Goal: Check status: Check status

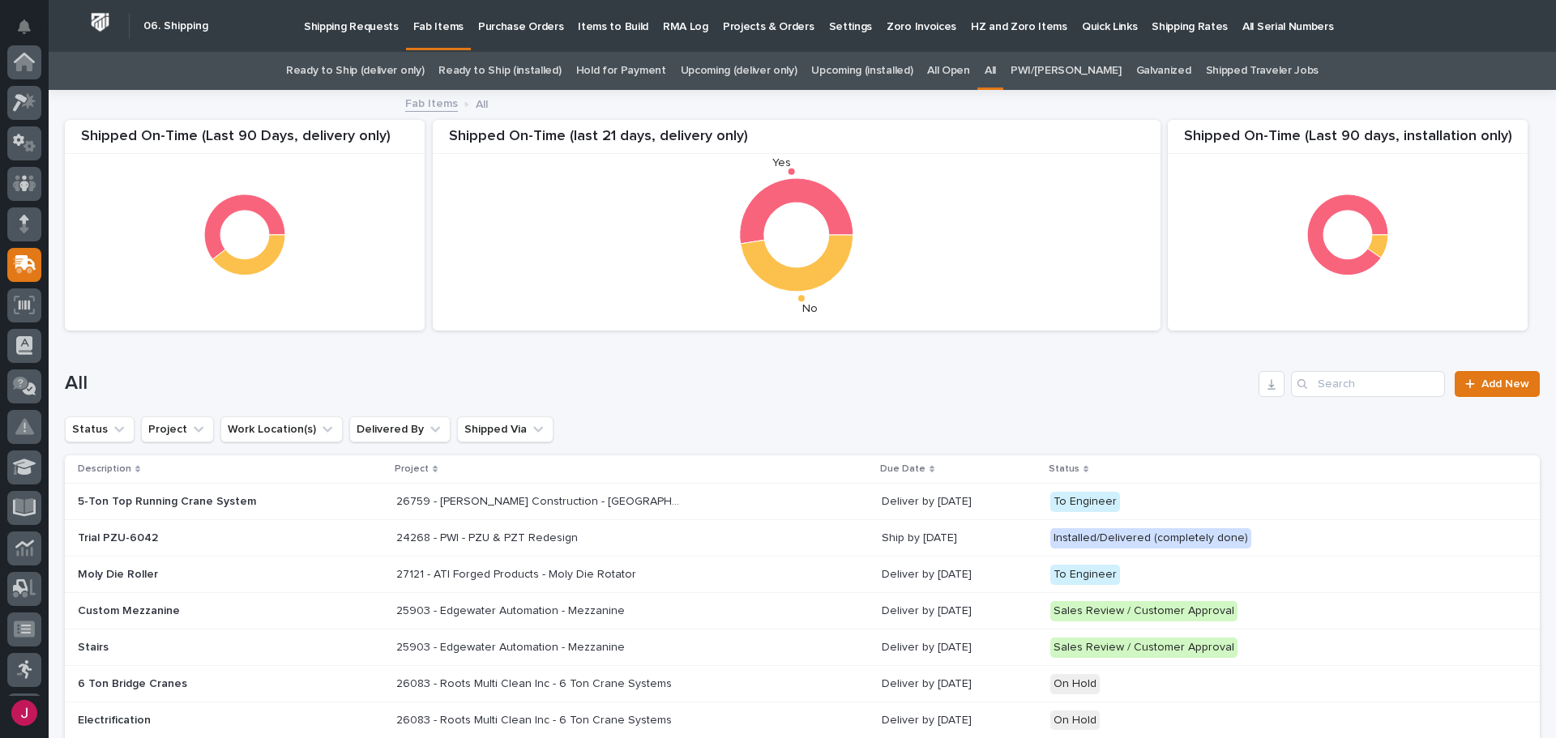
scroll to position [203, 0]
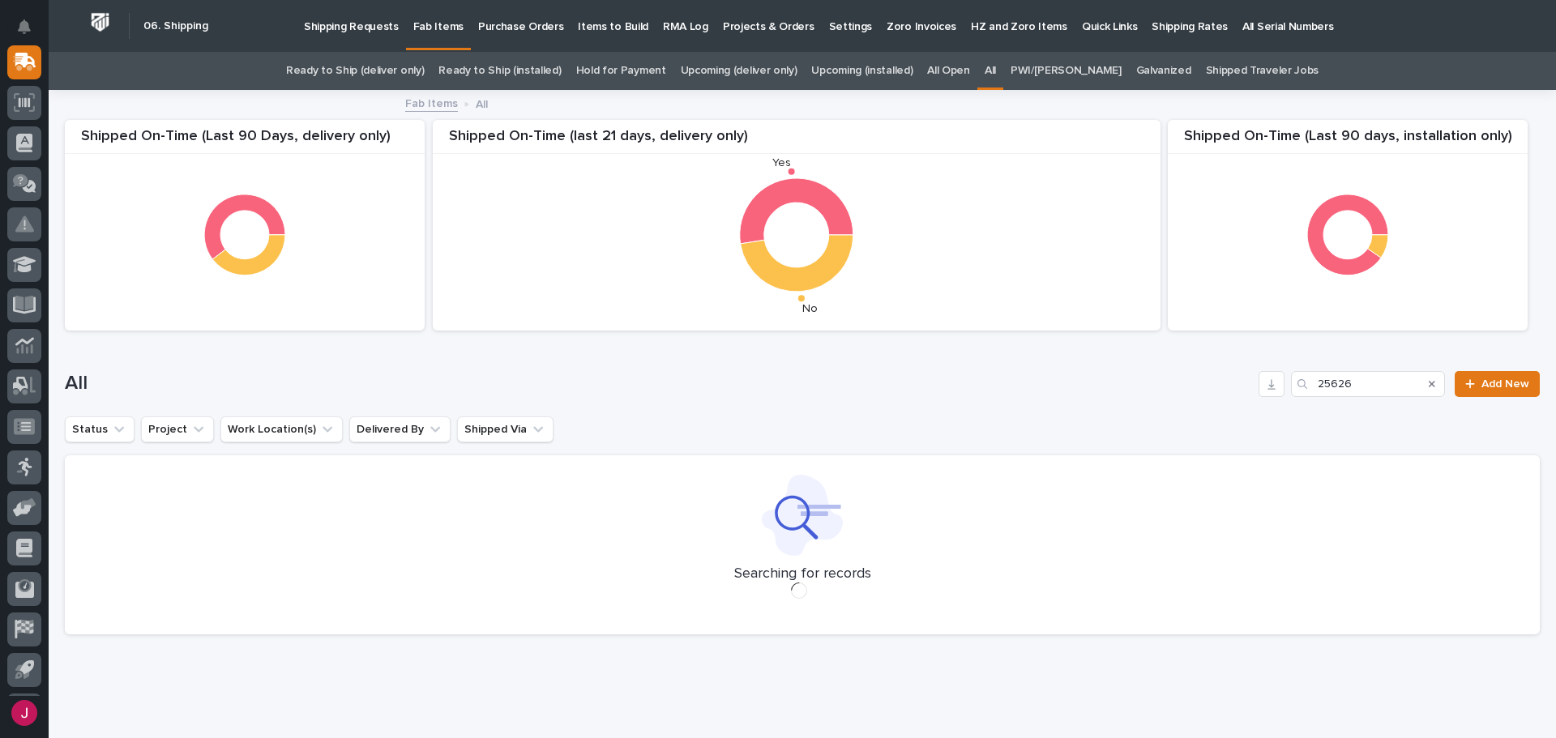
type input "25626"
click at [773, 376] on h1 "All" at bounding box center [658, 384] width 1187 height 24
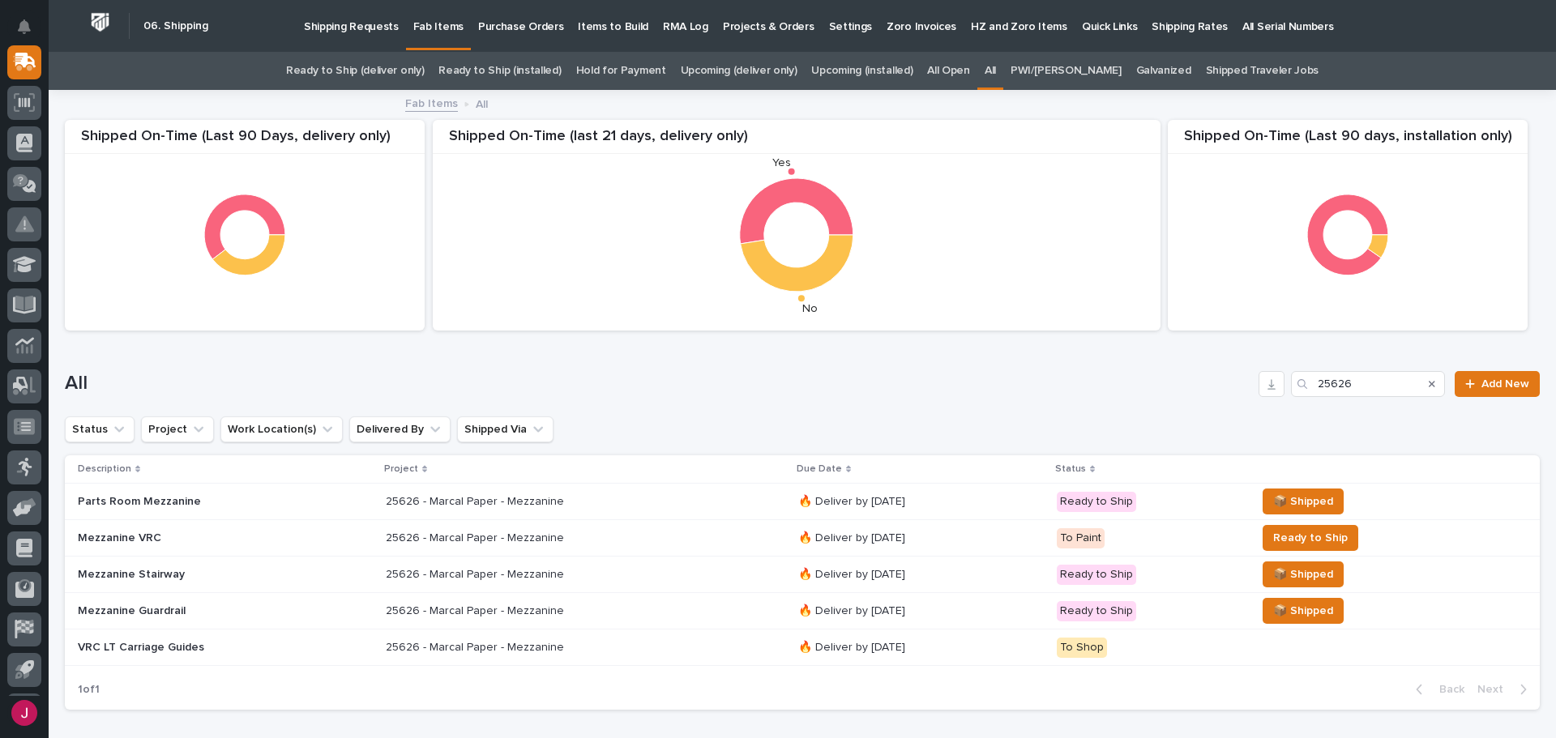
click at [112, 492] on div "Parts Room Mezzanine" at bounding box center [220, 500] width 284 height 17
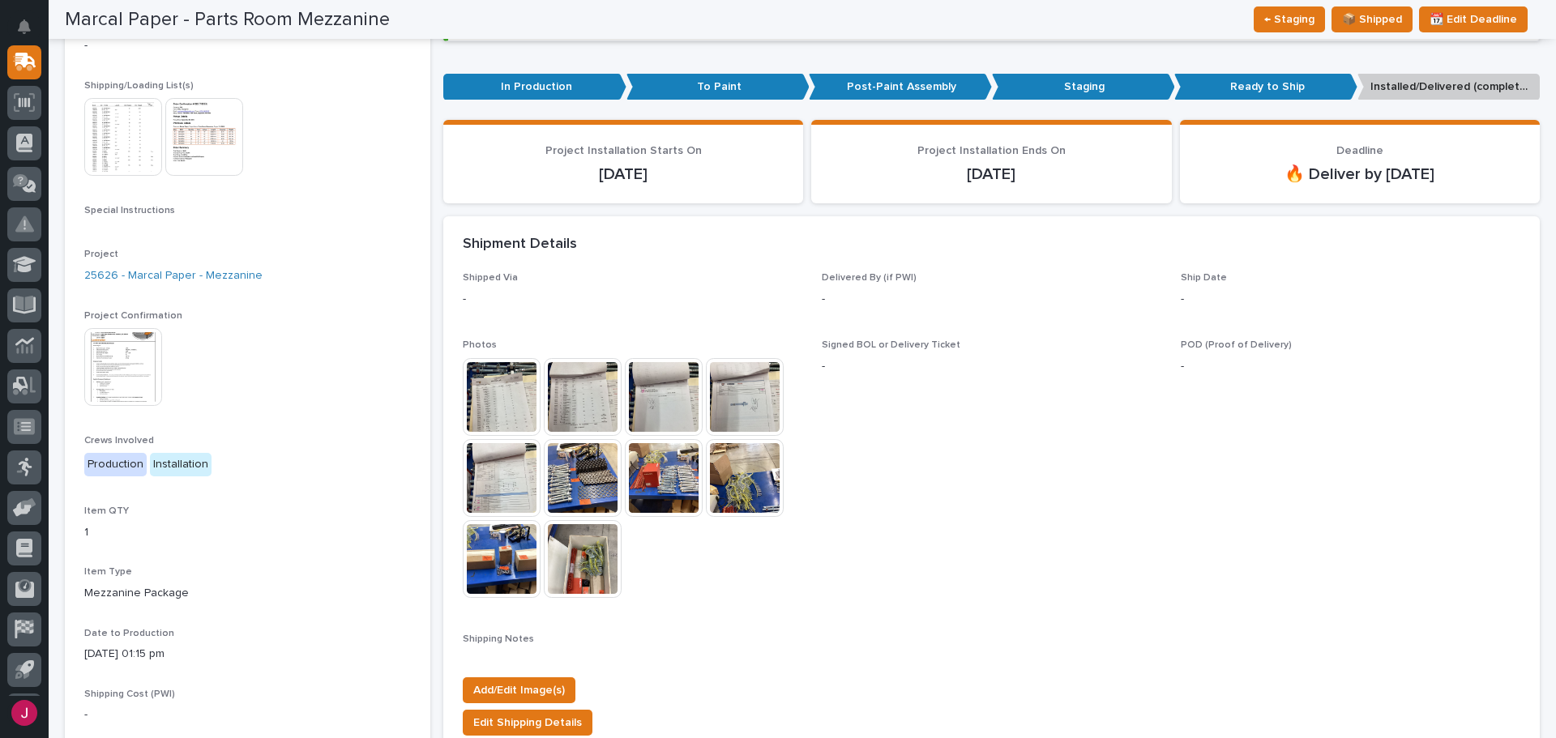
scroll to position [302, 0]
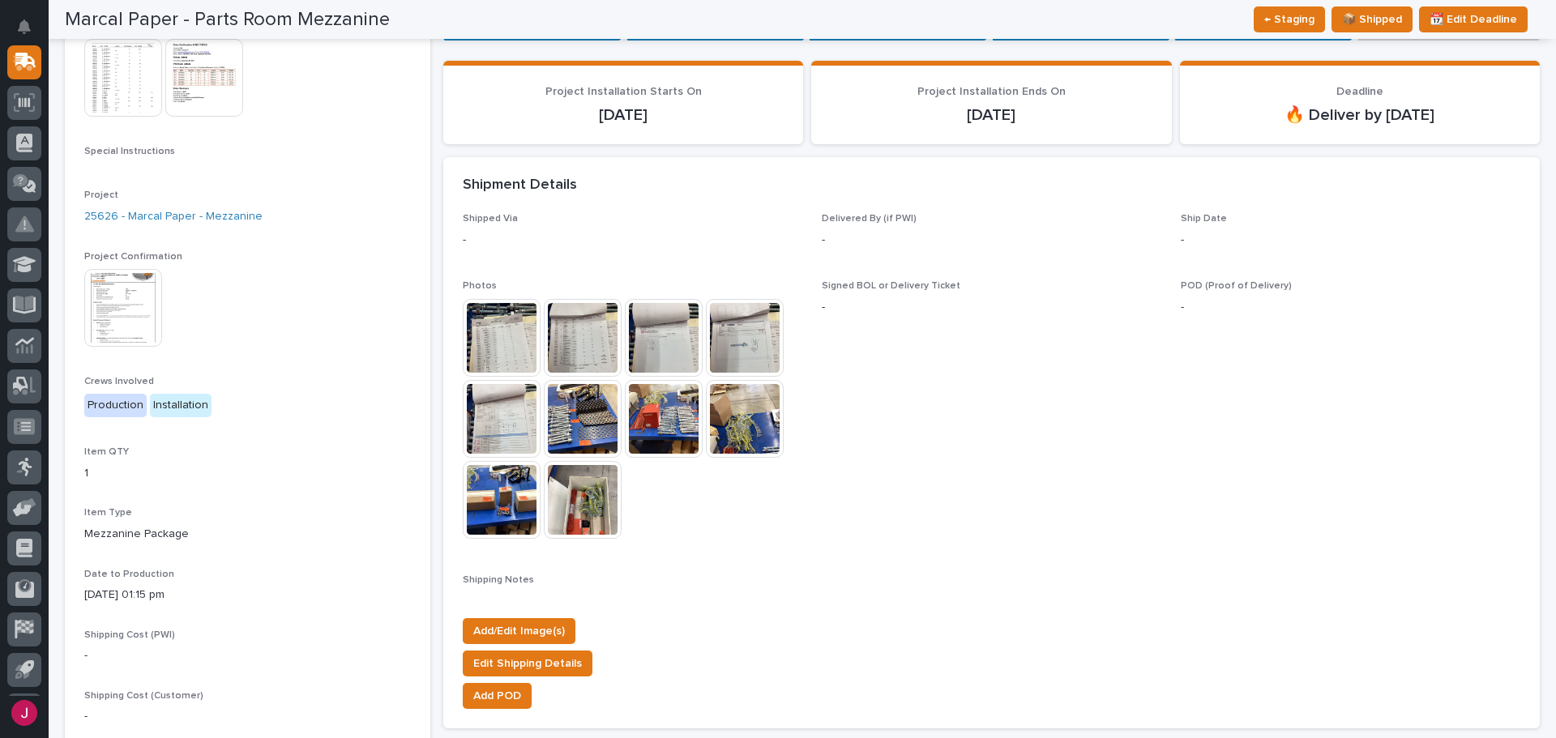
click at [575, 515] on img at bounding box center [583, 500] width 78 height 78
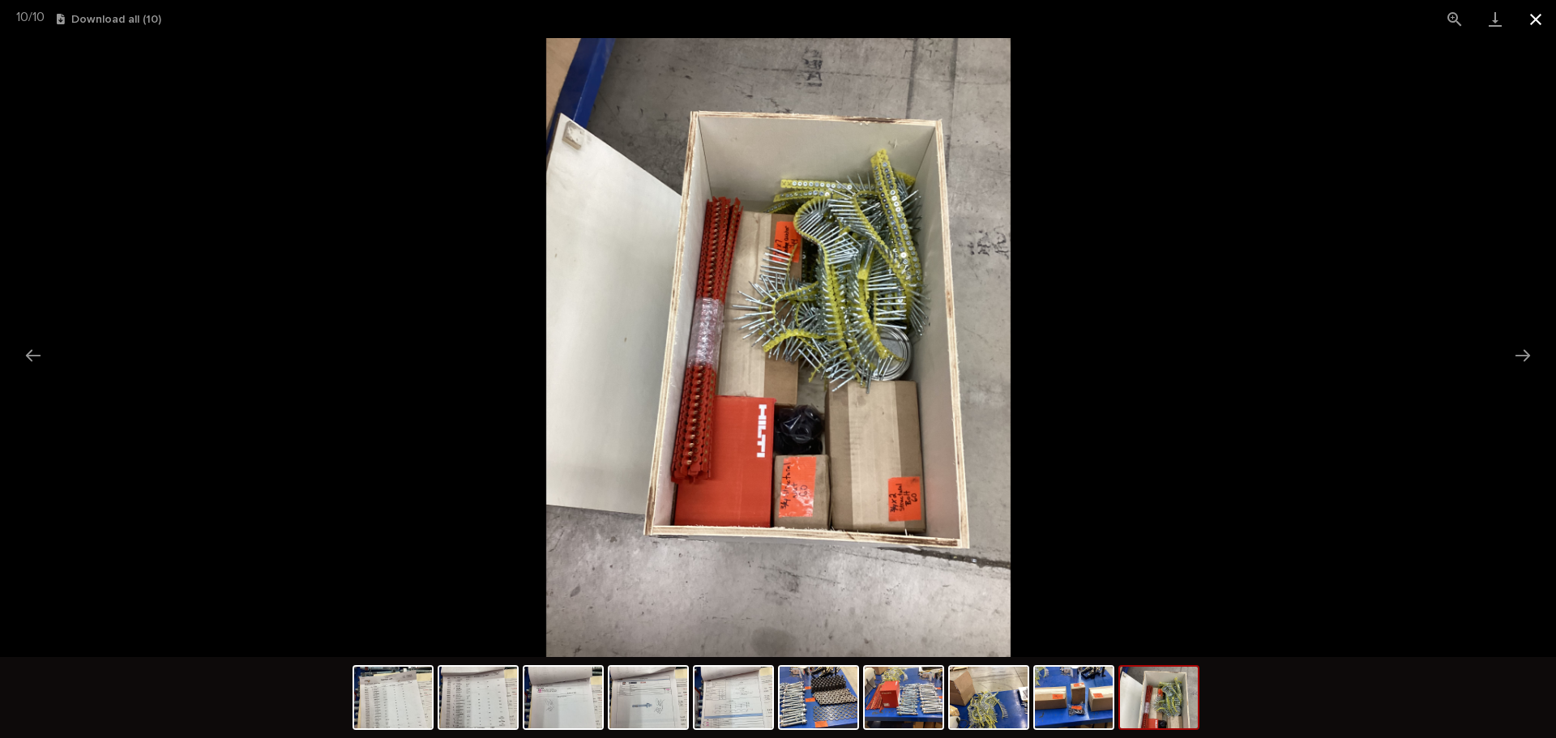
click at [1538, 22] on button "Close gallery" at bounding box center [1535, 19] width 41 height 38
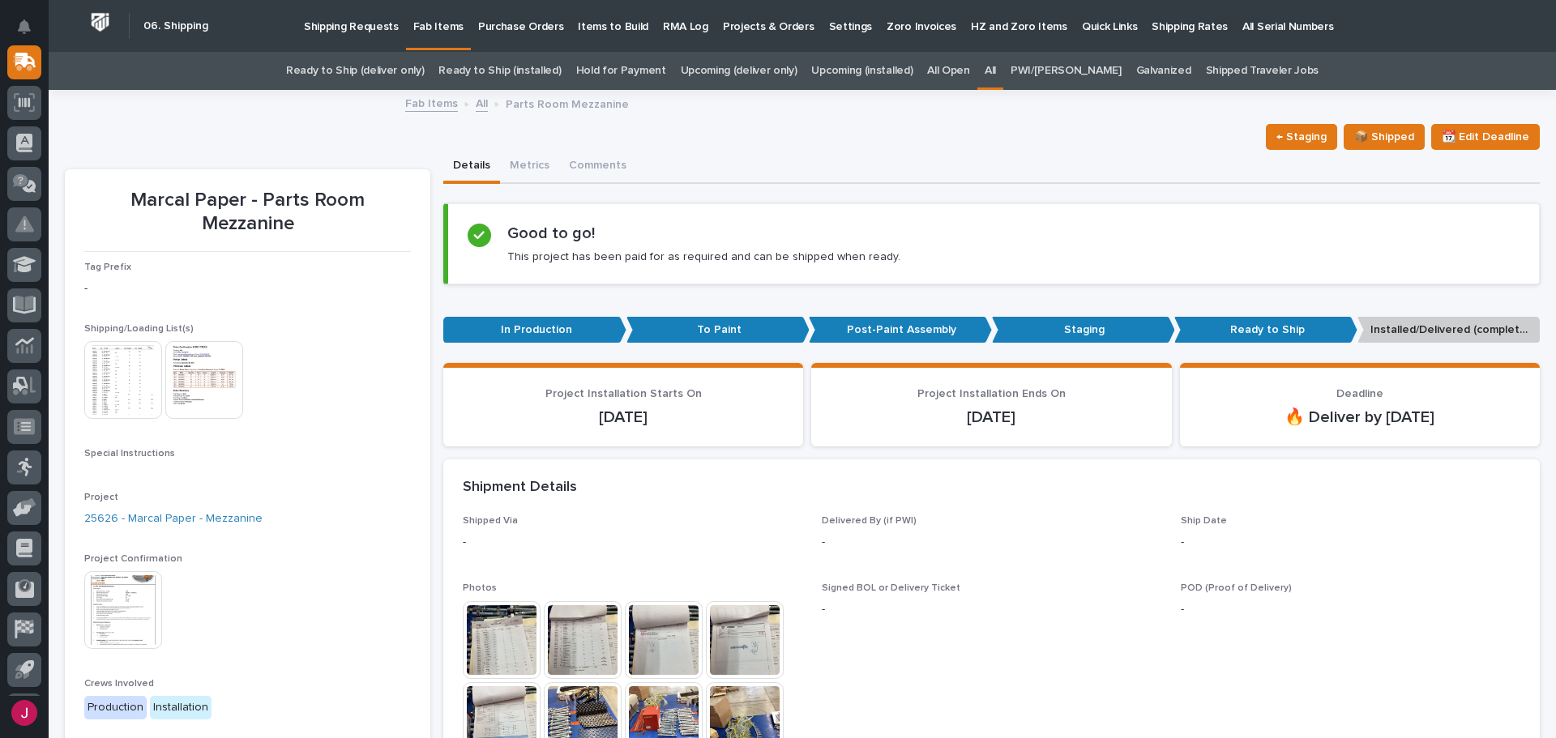
scroll to position [162, 0]
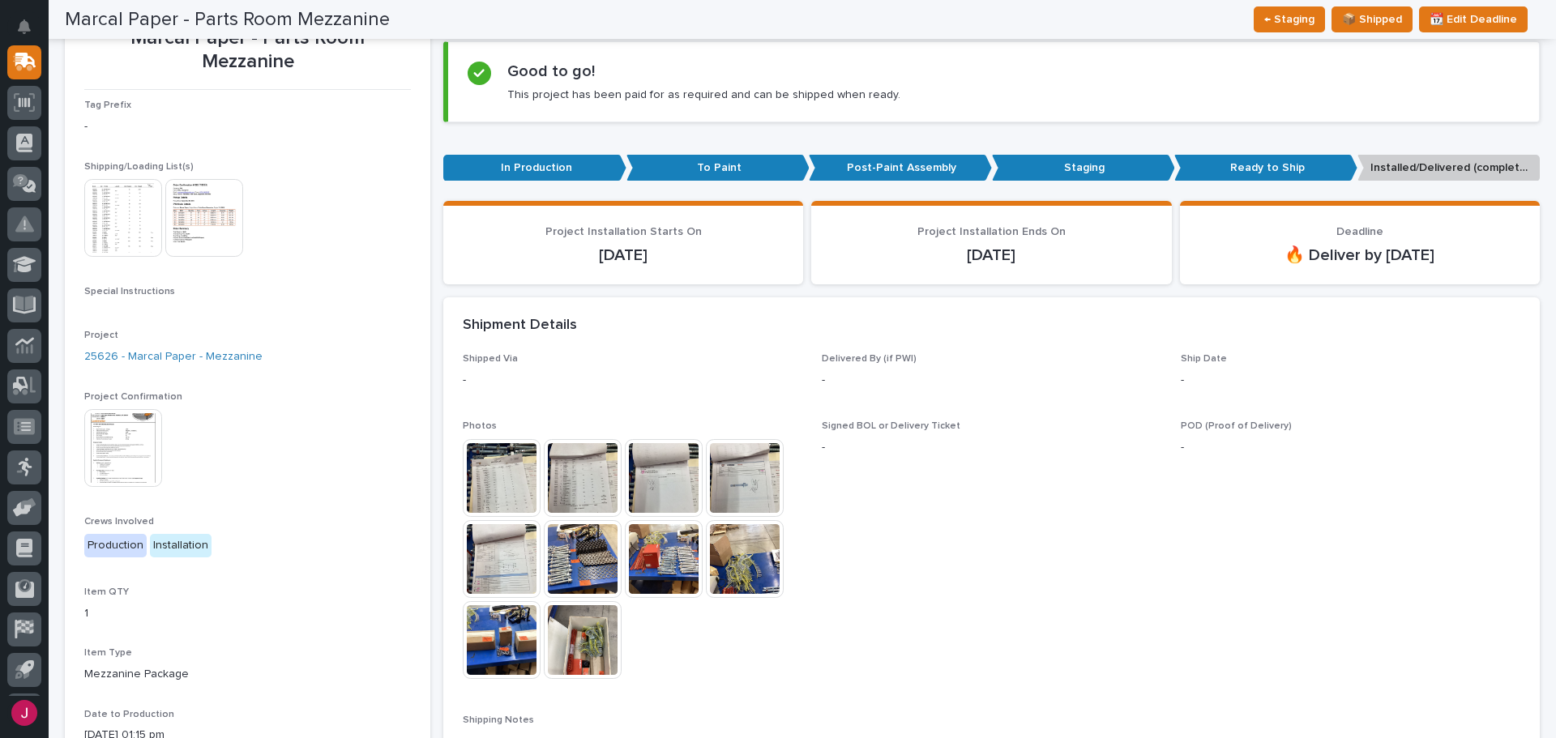
click at [507, 494] on img at bounding box center [502, 478] width 78 height 78
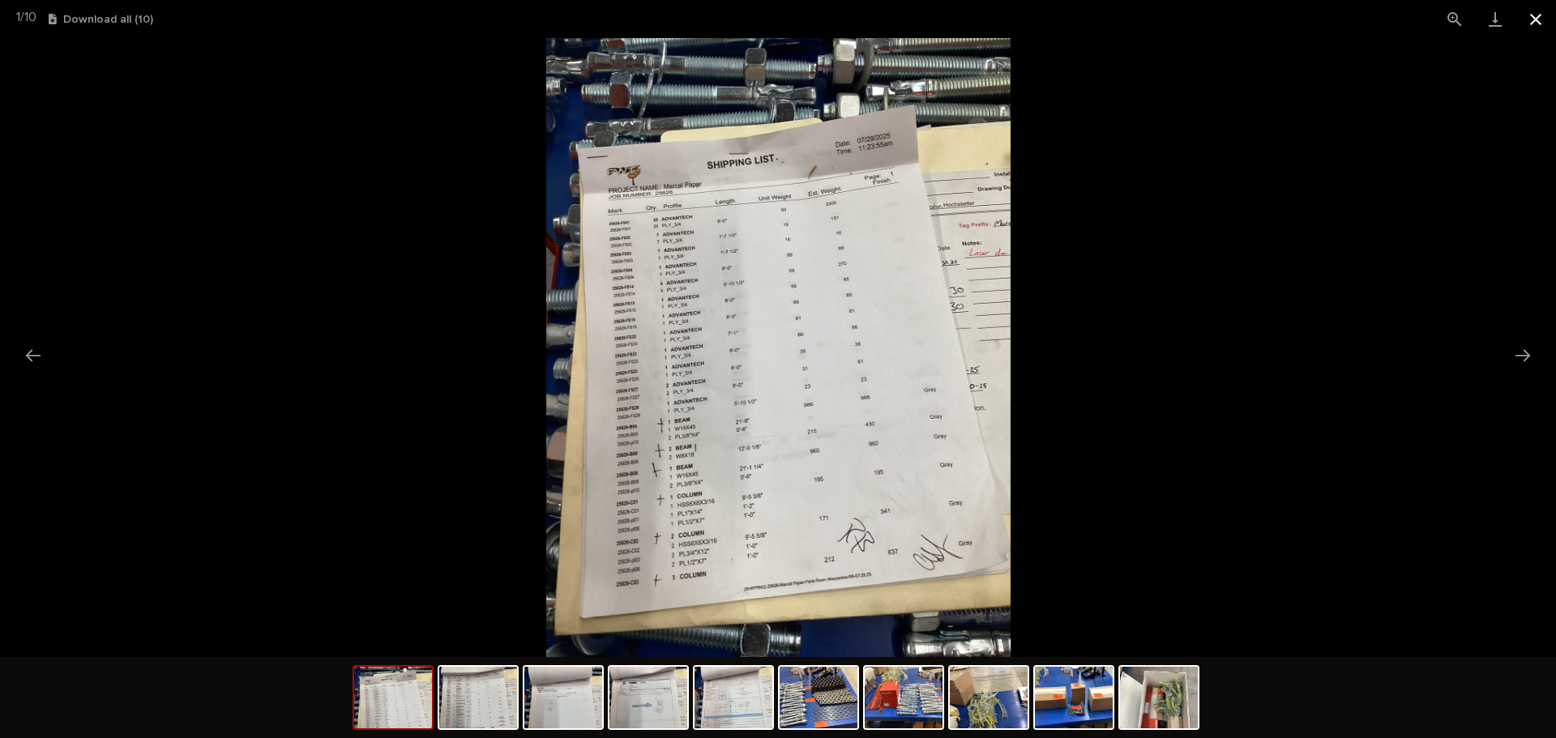
click at [1530, 7] on button "Close gallery" at bounding box center [1535, 19] width 41 height 38
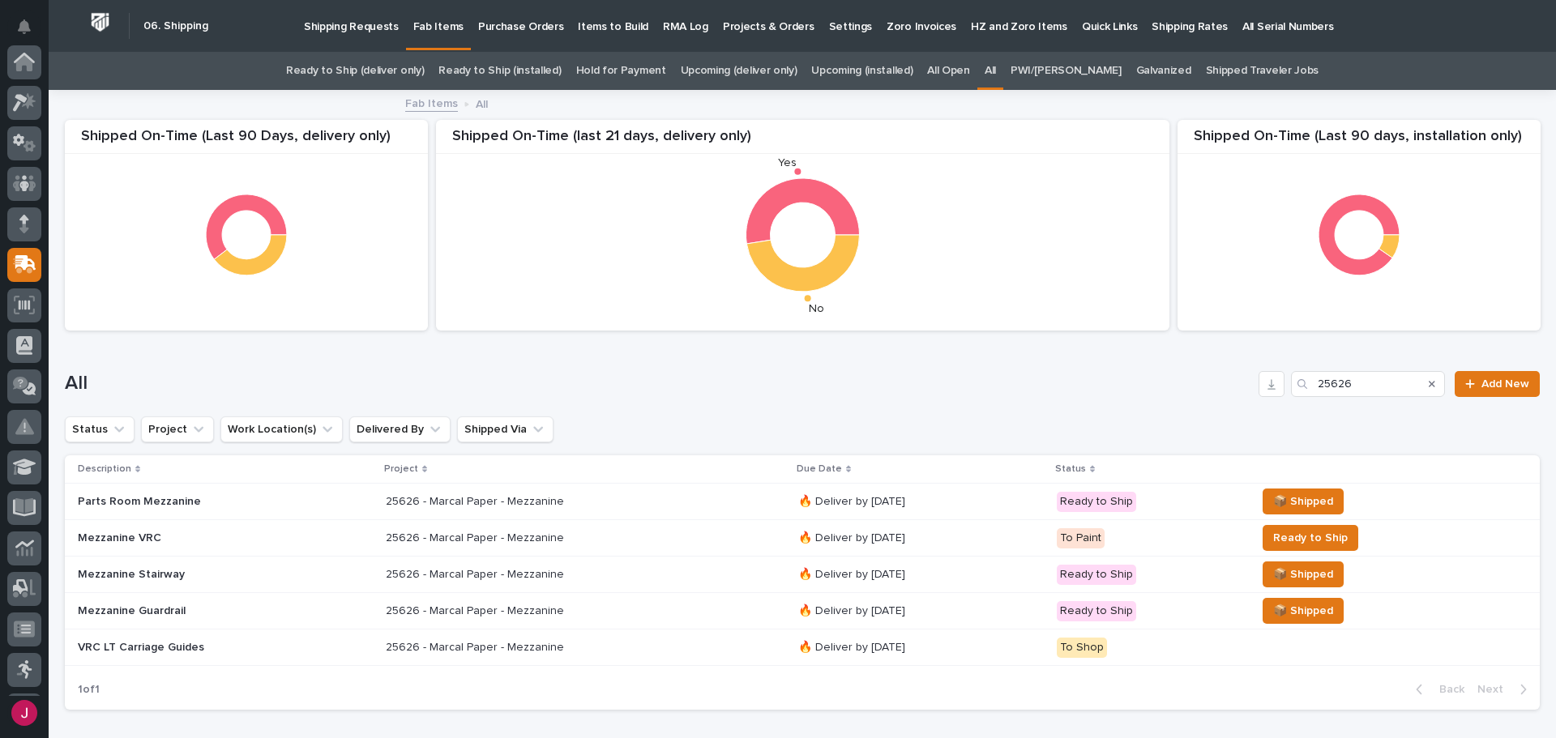
scroll to position [203, 0]
click at [173, 571] on p "Mezzanine Stairway" at bounding box center [220, 575] width 284 height 14
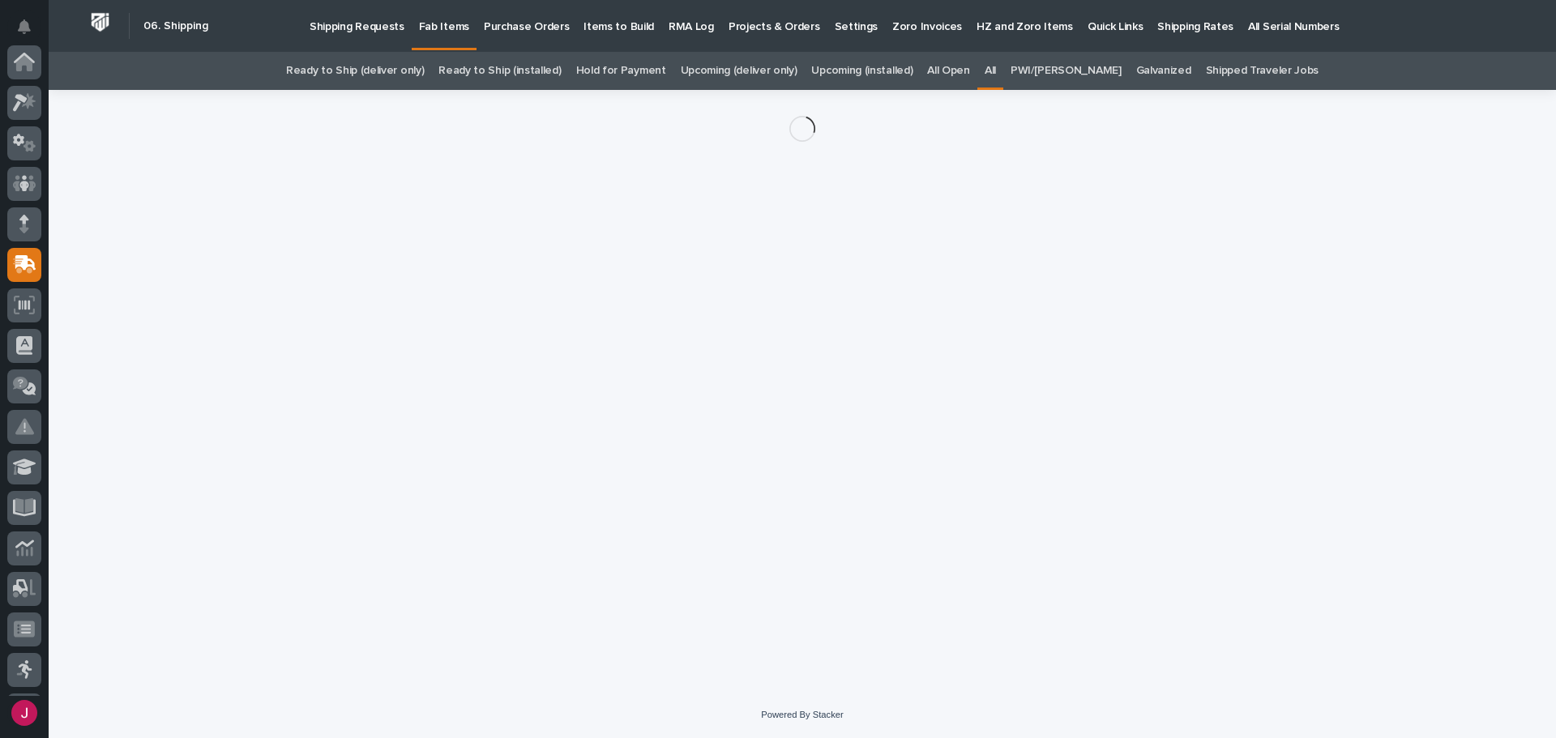
scroll to position [203, 0]
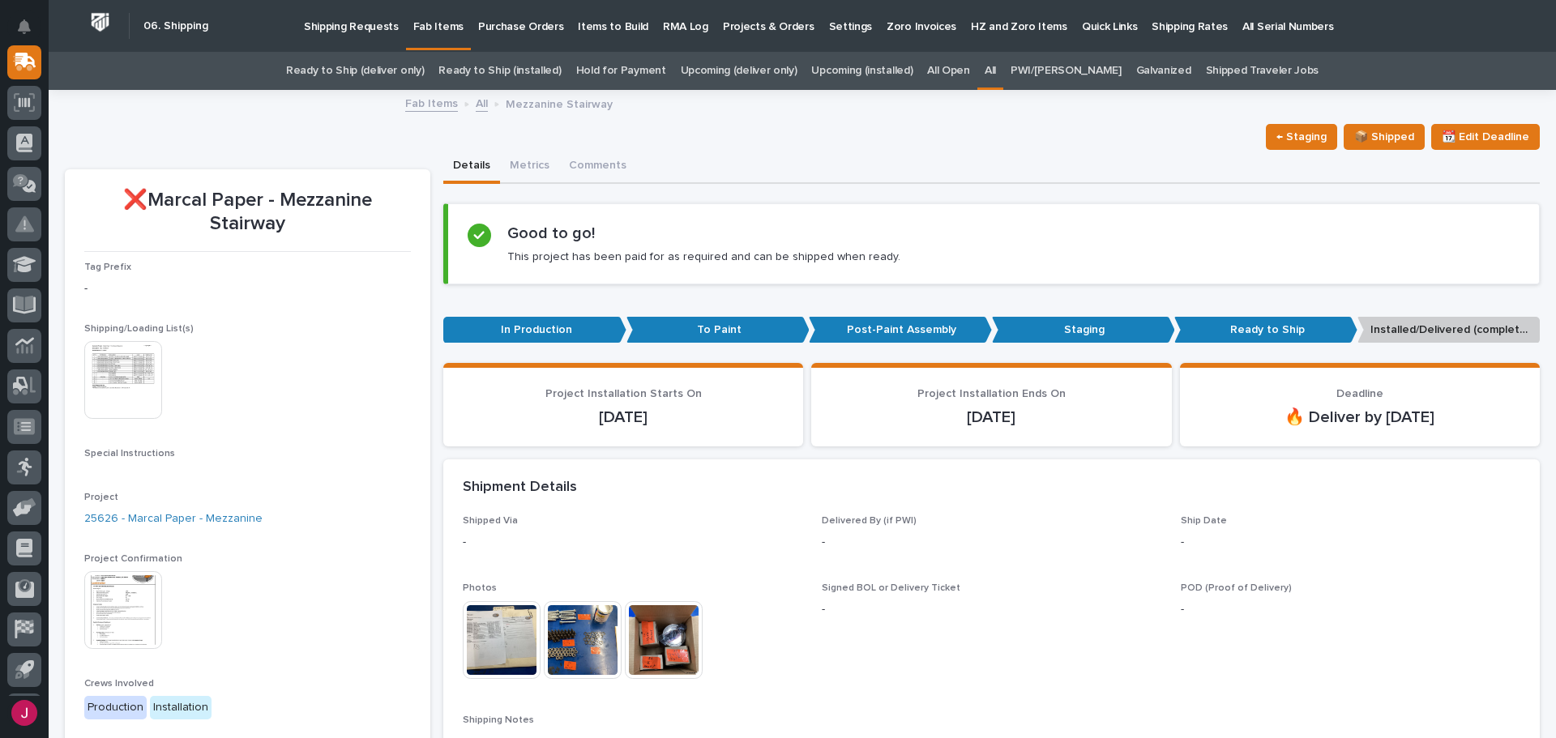
click at [648, 485] on div "Shipment Details" at bounding box center [988, 488] width 1051 height 18
click at [682, 501] on div "Shipment Details" at bounding box center [991, 488] width 1096 height 57
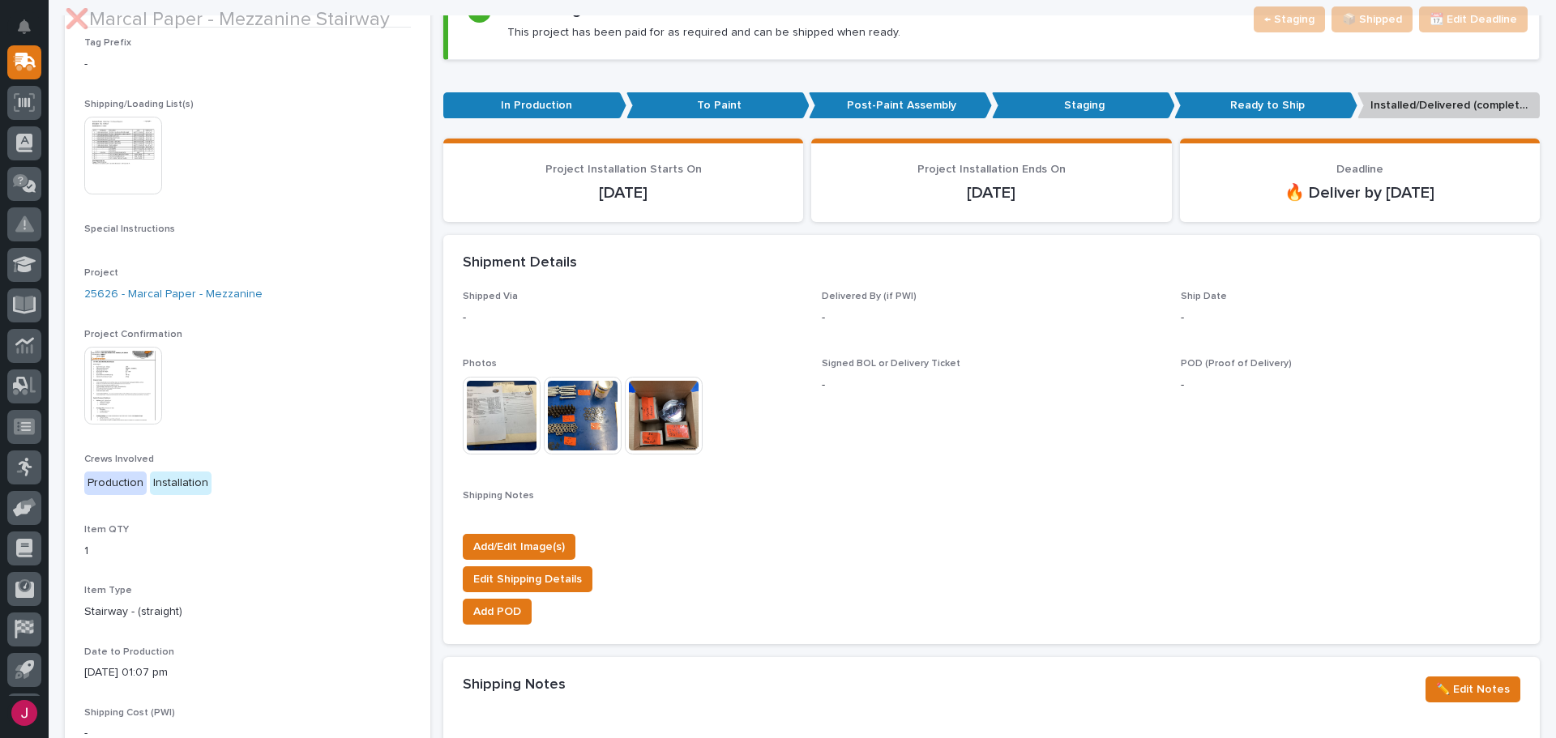
scroll to position [243, 0]
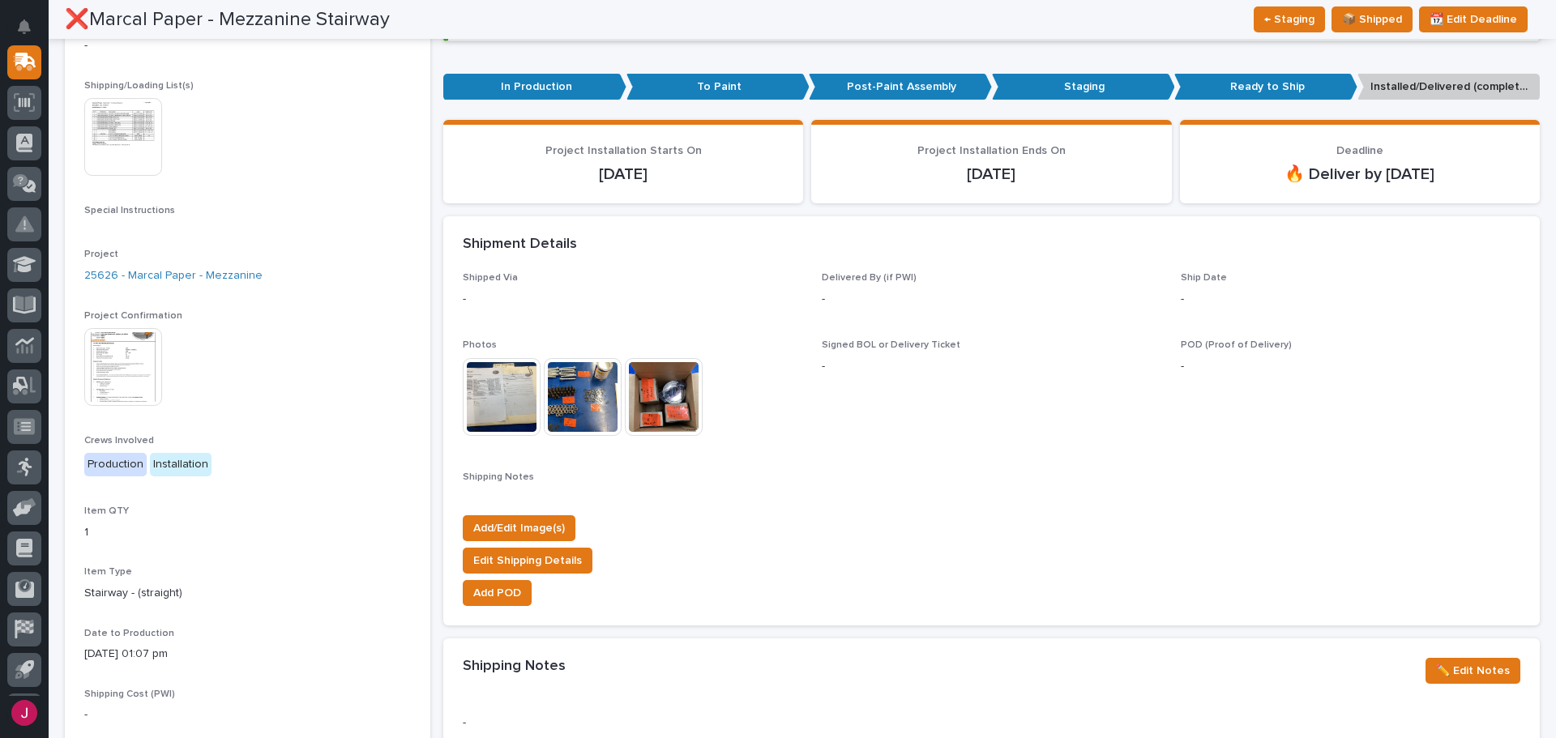
click at [507, 397] on img at bounding box center [502, 397] width 78 height 78
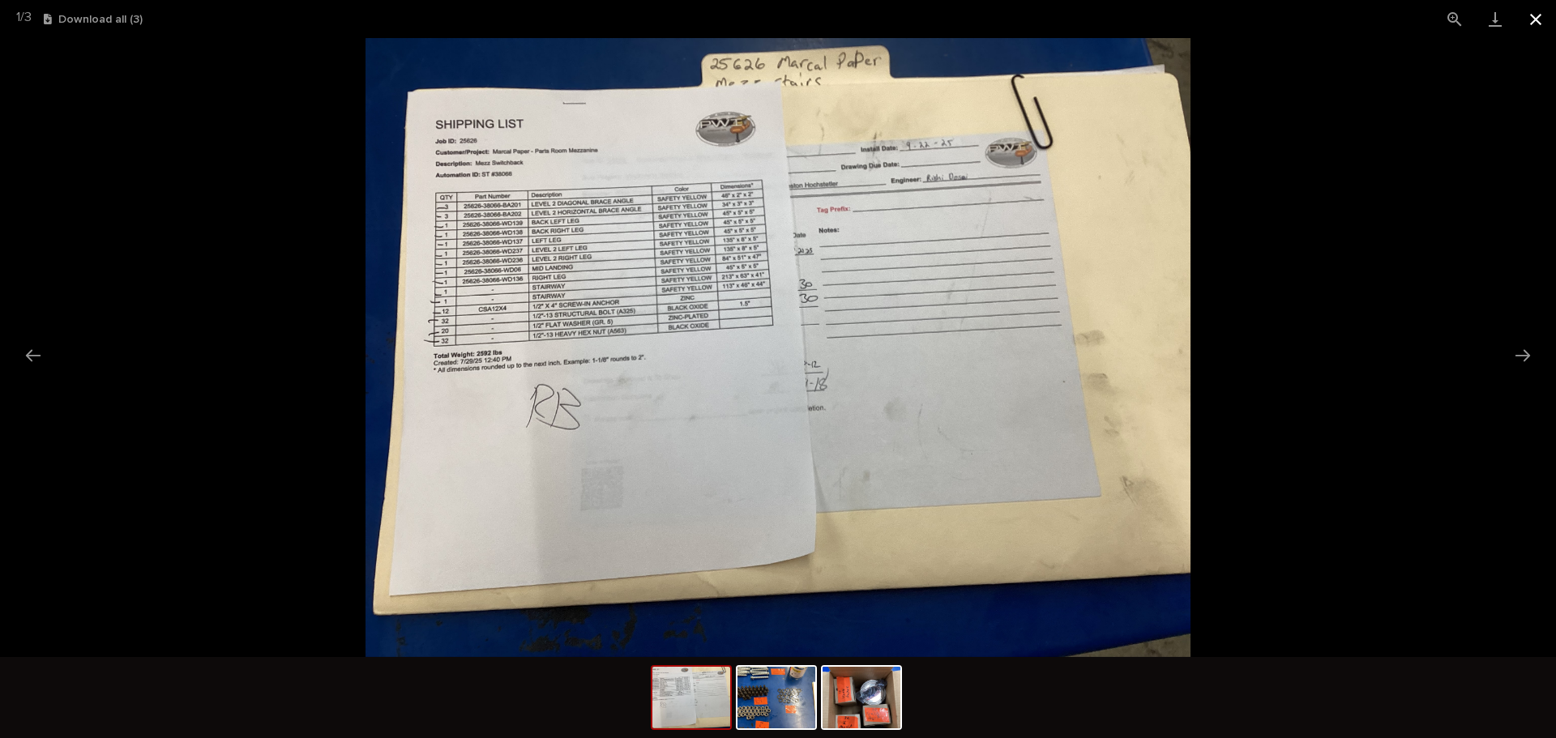
click at [1540, 19] on button "Close gallery" at bounding box center [1535, 19] width 41 height 38
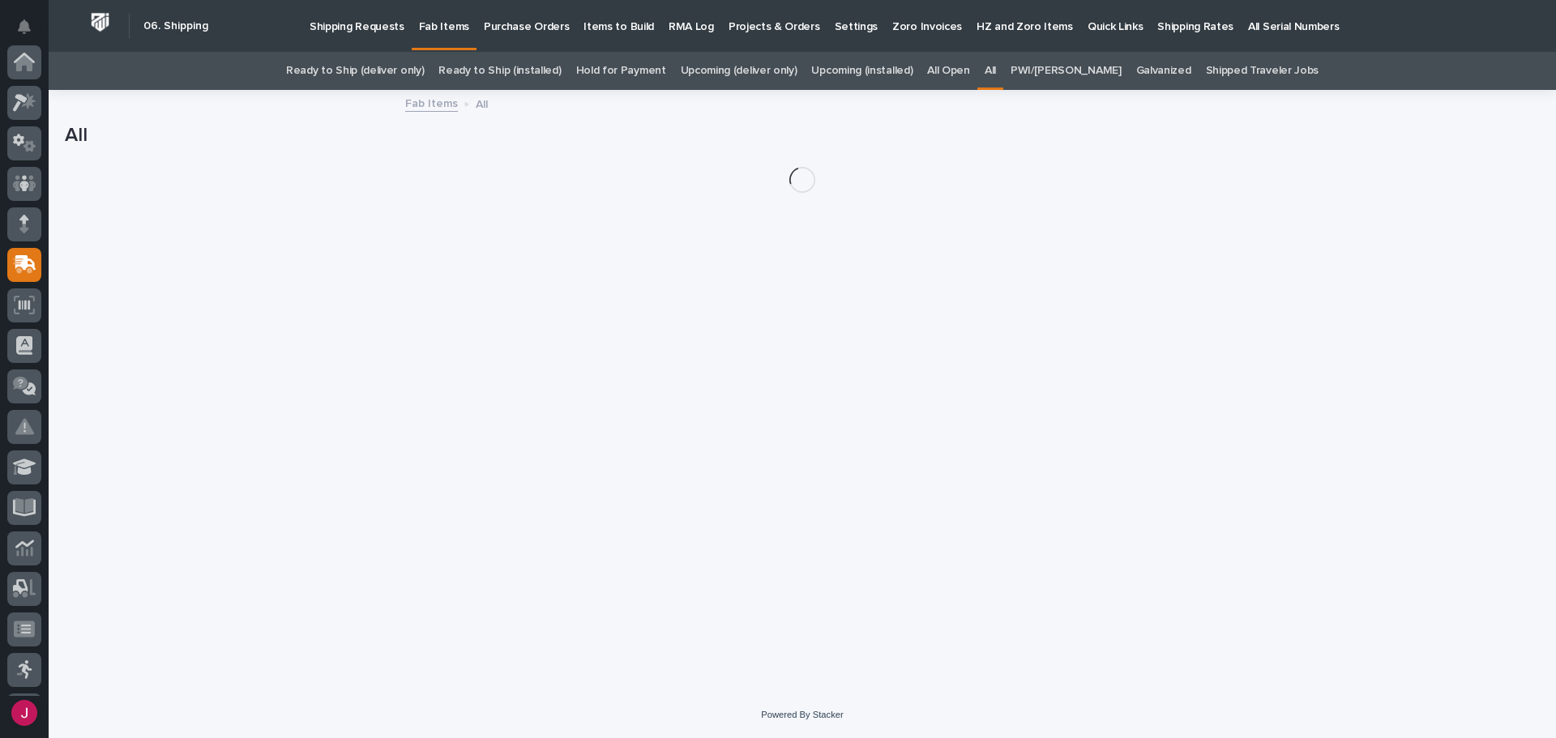
scroll to position [203, 0]
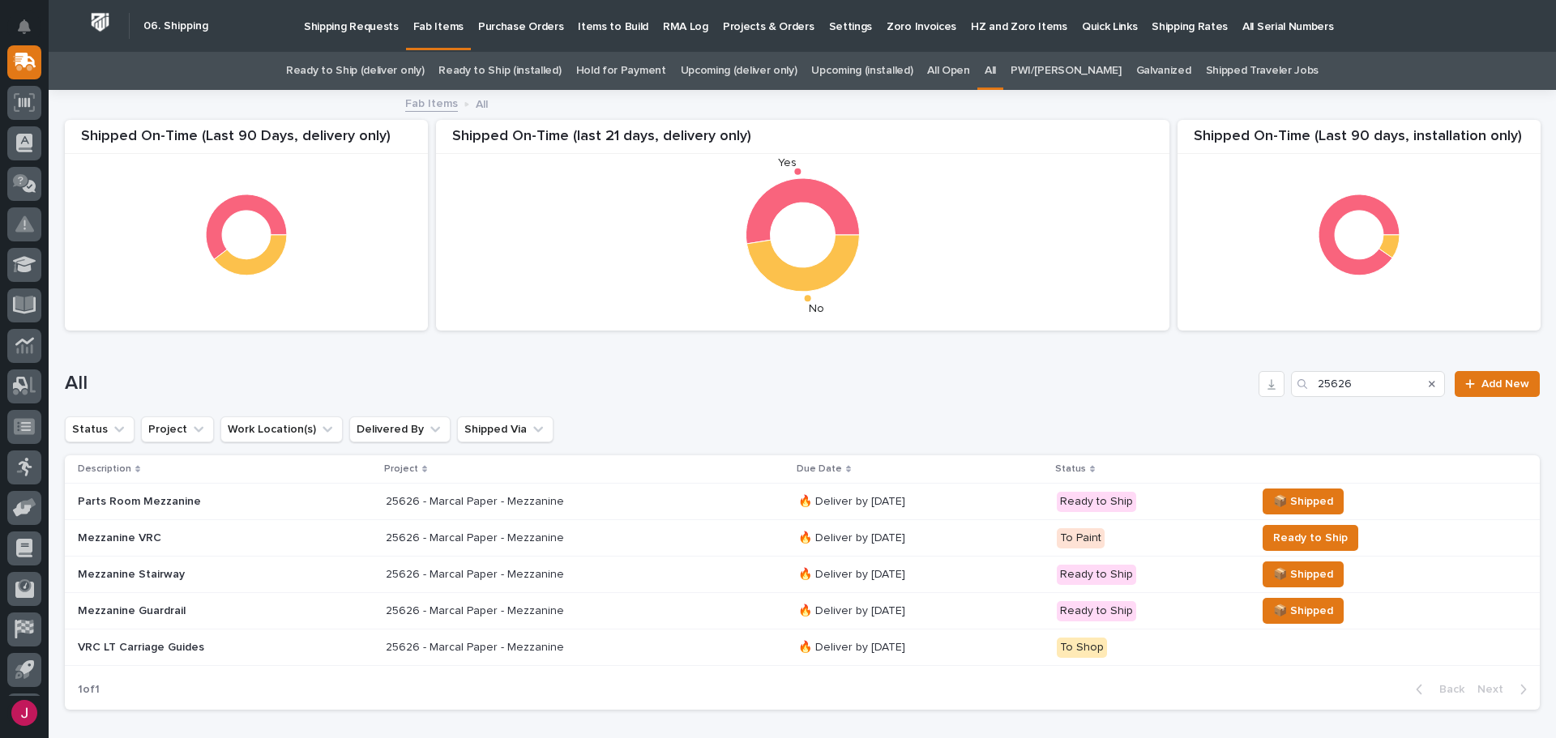
click at [996, 71] on link "All" at bounding box center [990, 71] width 11 height 38
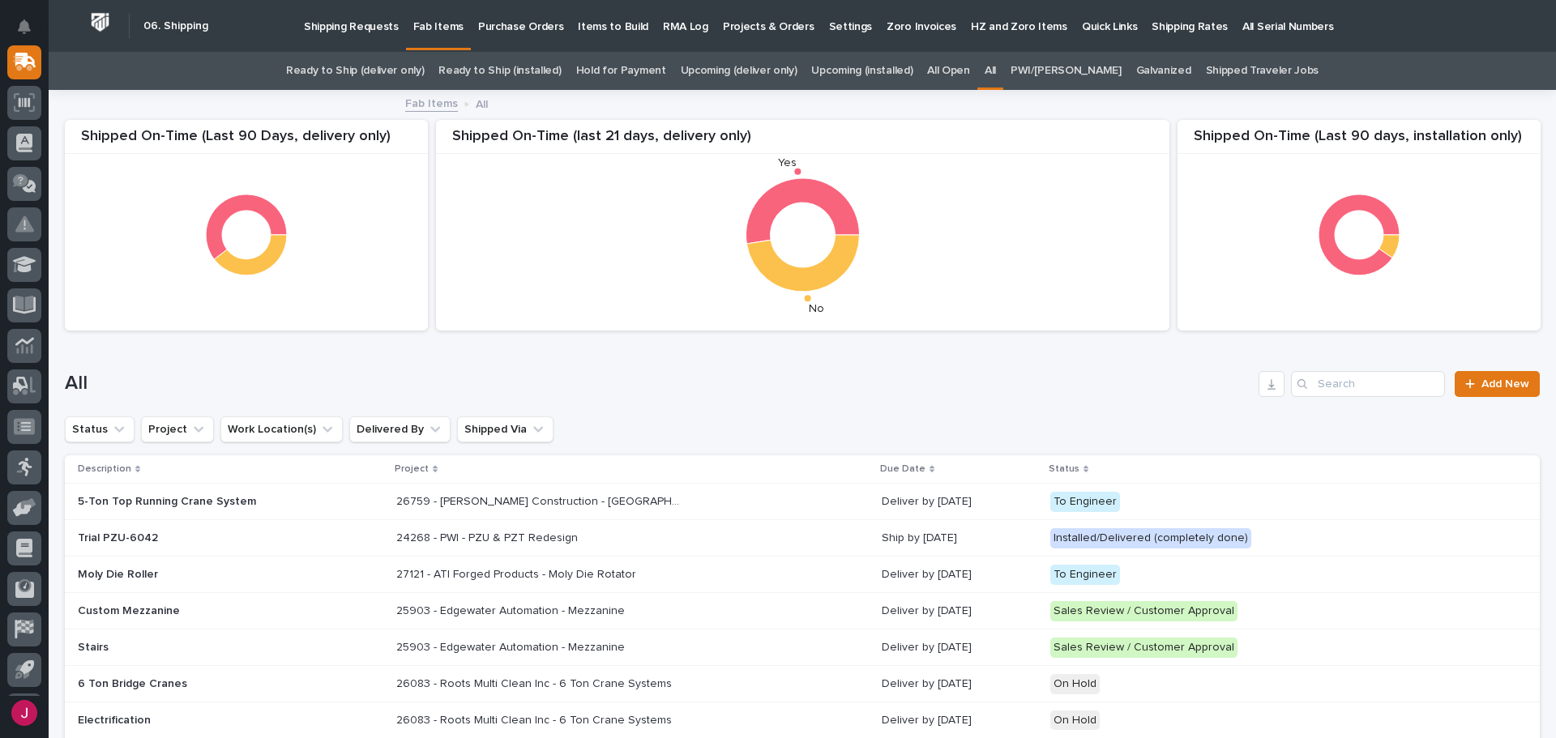
click at [316, 98] on div "Fab Items All" at bounding box center [802, 104] width 1507 height 23
